Goal: Task Accomplishment & Management: Manage account settings

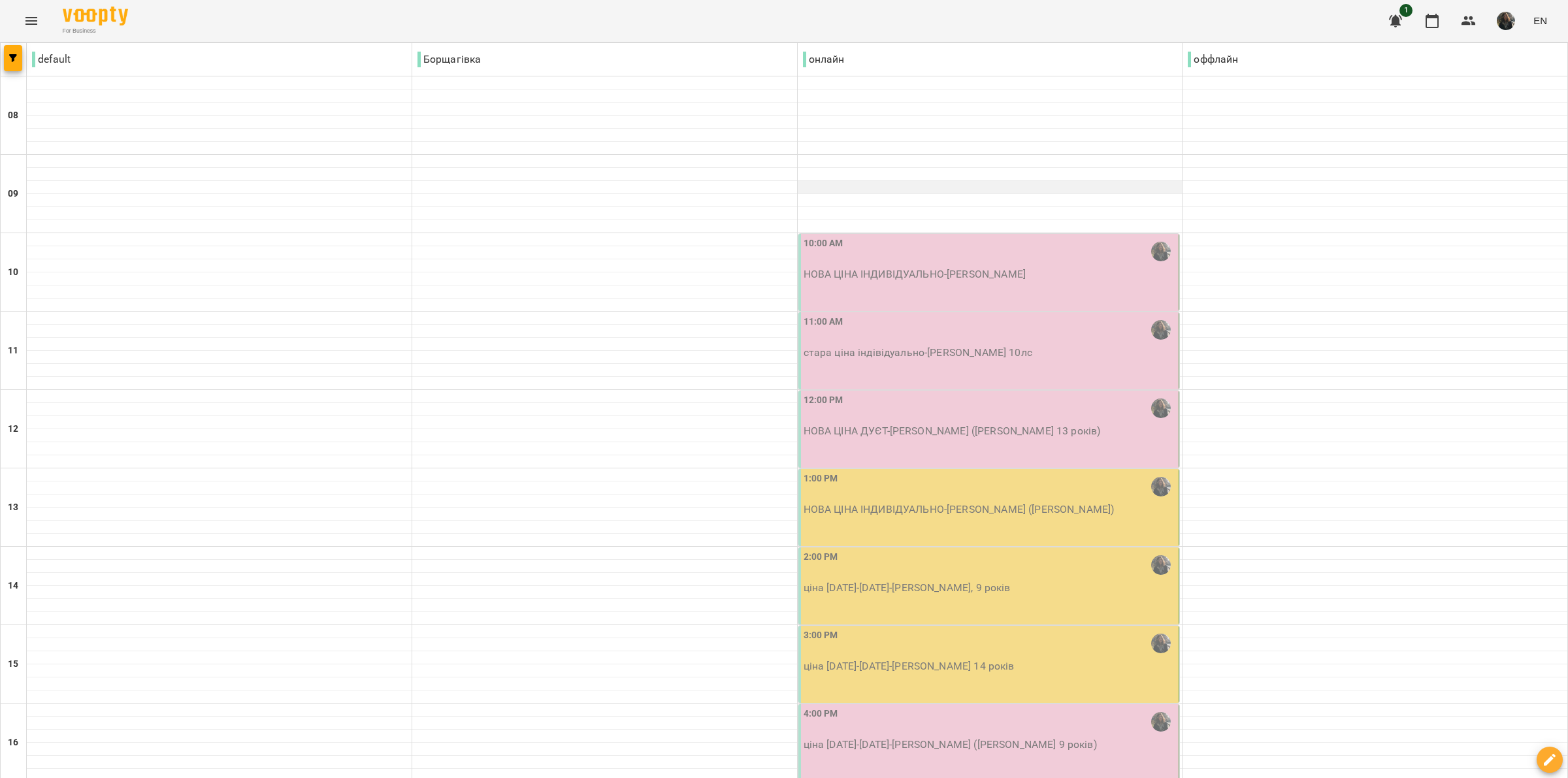
scroll to position [81, 0]
click at [919, 256] on div "10:00 AM" at bounding box center [990, 251] width 373 height 30
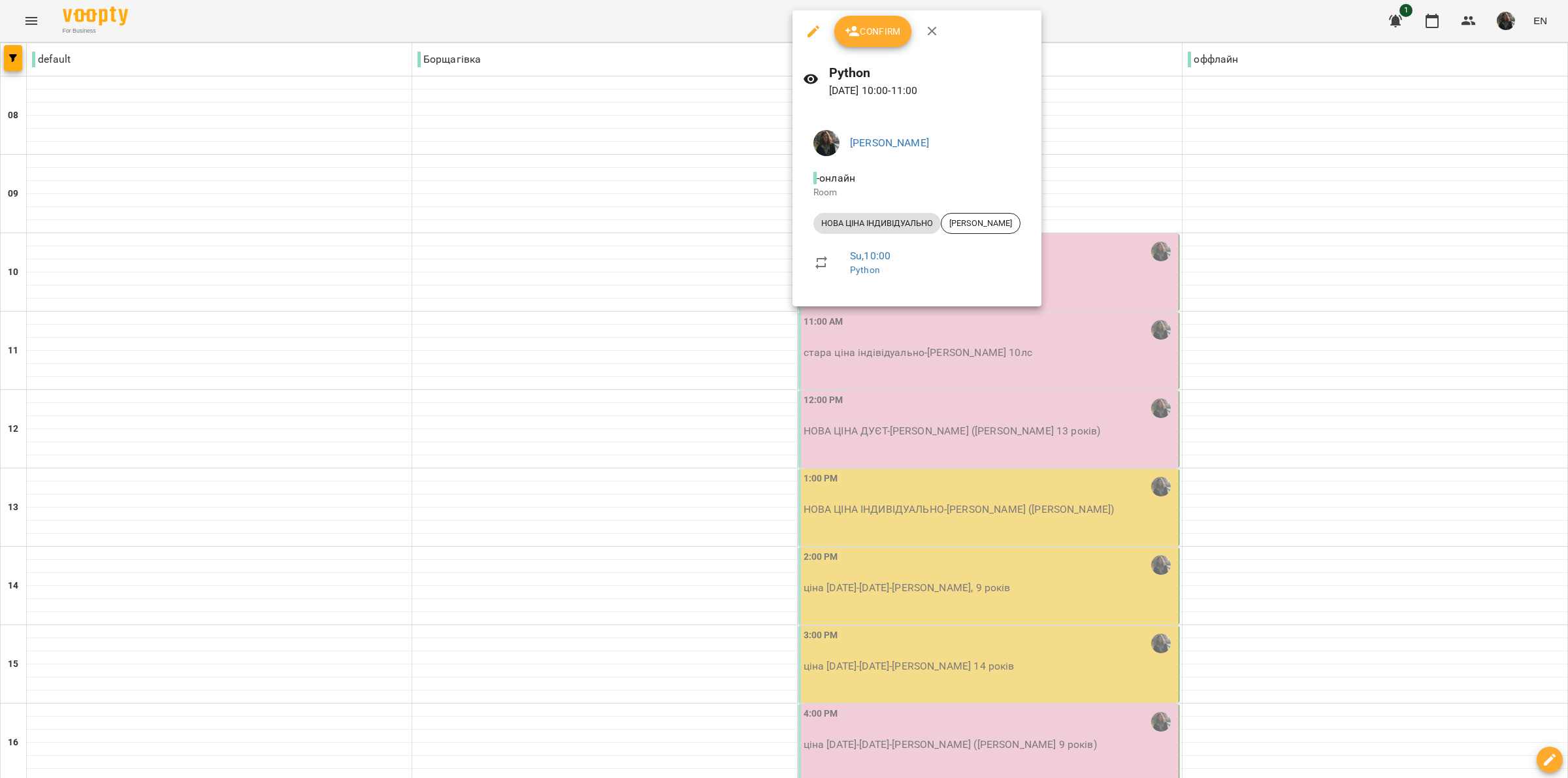
click at [870, 43] on button "Confirm" at bounding box center [873, 32] width 77 height 32
